Goal: Task Accomplishment & Management: Use online tool/utility

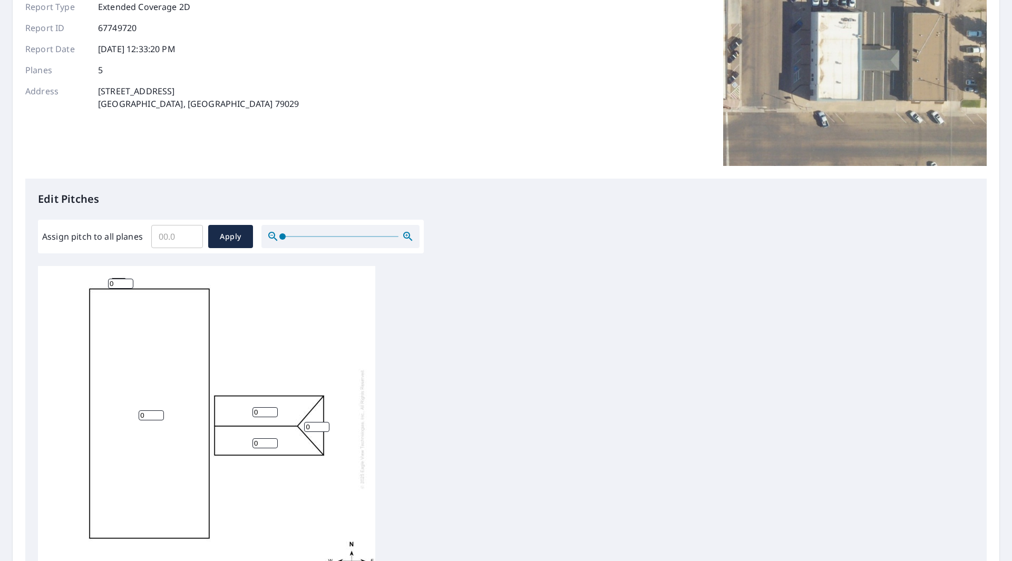
scroll to position [105, 0]
click at [267, 406] on input "0" at bounding box center [264, 411] width 25 height 10
type input "6"
click at [267, 437] on input "0" at bounding box center [264, 442] width 25 height 10
type input "6"
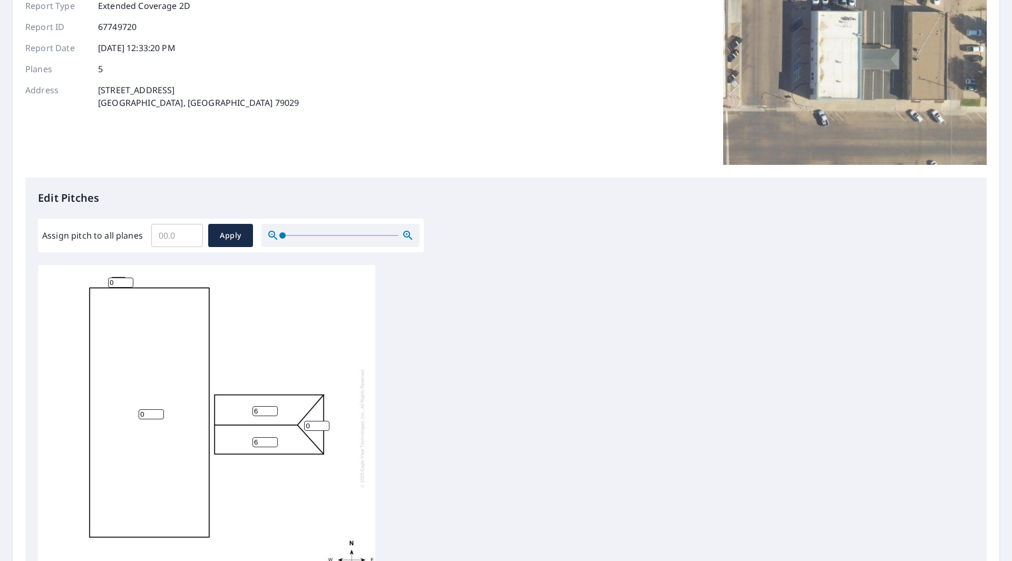
click at [316, 421] on input "0" at bounding box center [316, 426] width 25 height 10
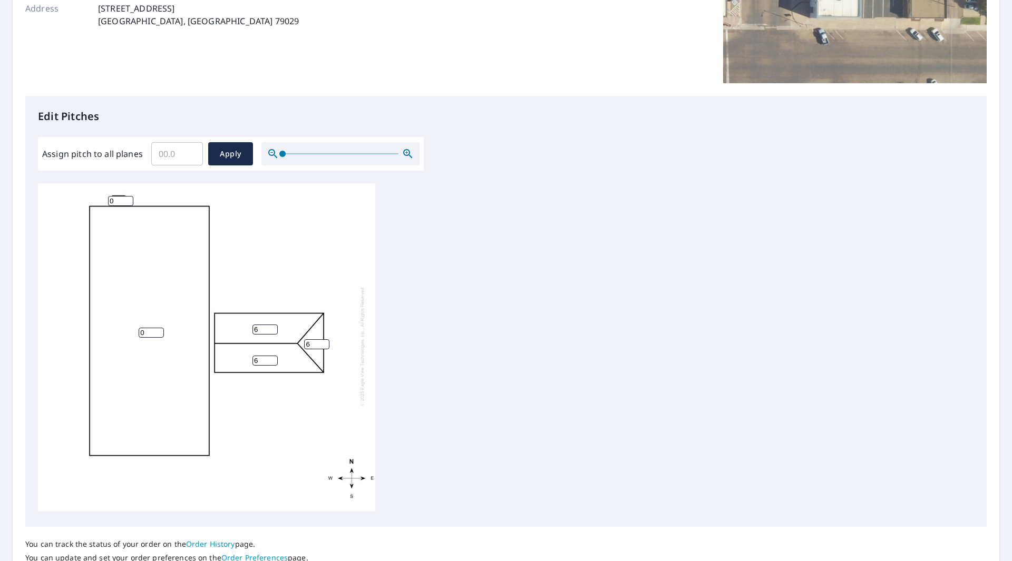
scroll to position [263, 0]
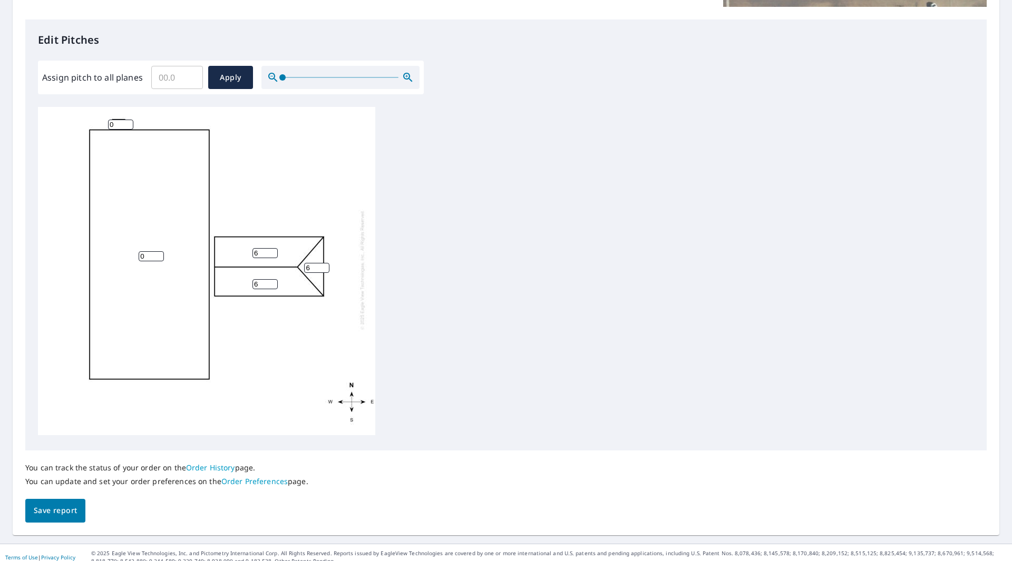
type input "6"
click at [43, 516] on span "Save report" at bounding box center [55, 510] width 43 height 13
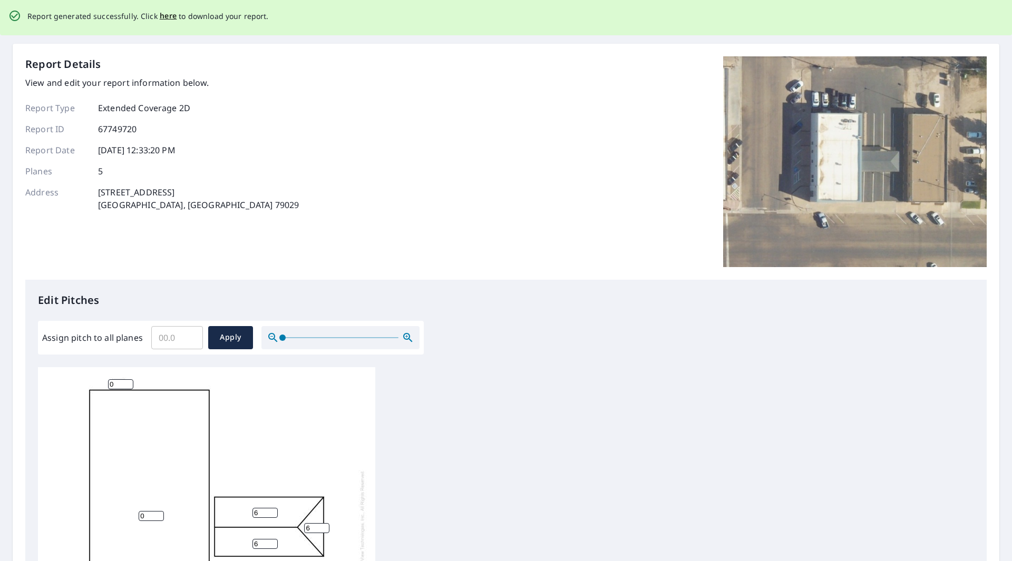
scroll to position [0, 0]
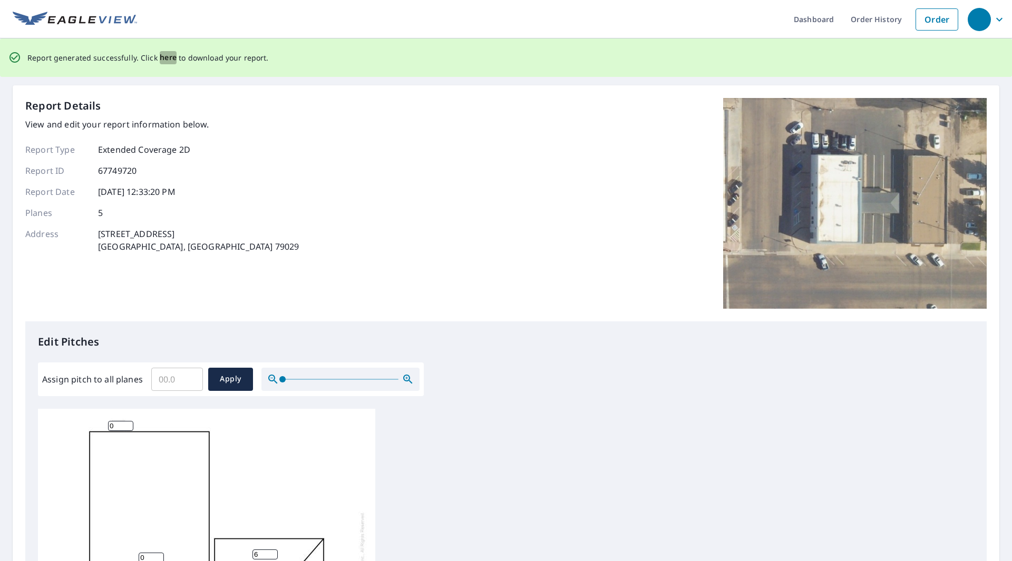
click at [168, 57] on span "here" at bounding box center [168, 57] width 17 height 13
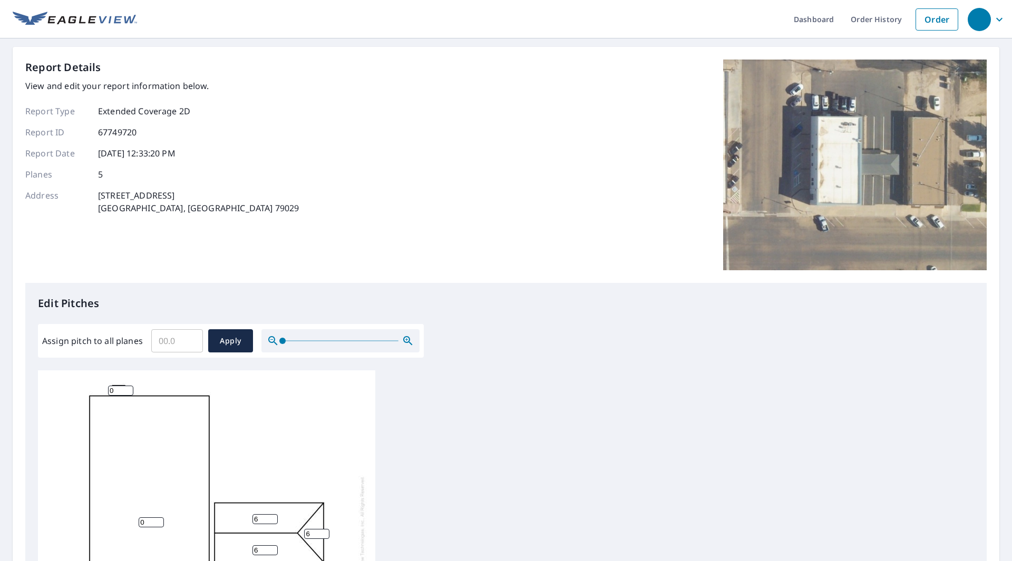
scroll to position [11, 0]
